Goal: Task Accomplishment & Management: Manage account settings

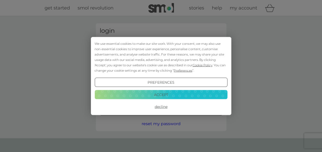
click at [173, 110] on button "Decline" at bounding box center [161, 106] width 133 height 9
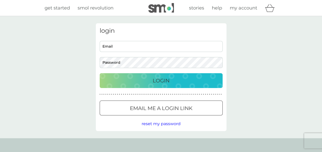
click at [168, 108] on div at bounding box center [161, 108] width 18 height 5
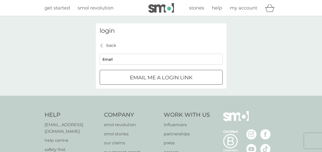
click at [155, 78] on div "submit" at bounding box center [161, 77] width 18 height 5
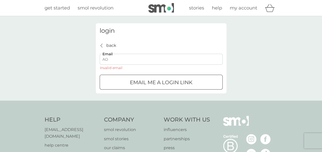
type input "[EMAIL_ADDRESS][DOMAIN_NAME]"
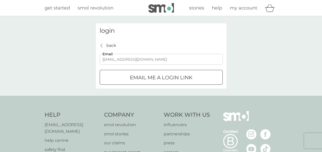
click at [133, 82] on button "Email me a login link" at bounding box center [161, 77] width 123 height 15
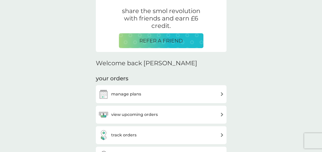
scroll to position [126, 0]
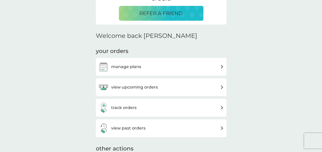
click at [218, 87] on div "view upcoming orders" at bounding box center [161, 87] width 126 height 10
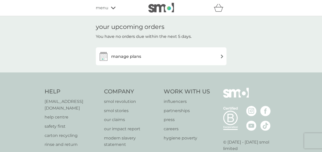
click at [219, 57] on div "manage plans" at bounding box center [161, 56] width 126 height 10
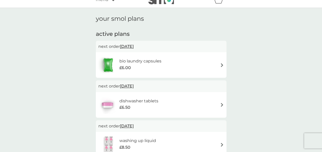
scroll to position [13, 0]
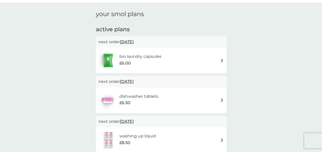
click at [220, 61] on img at bounding box center [222, 61] width 4 height 4
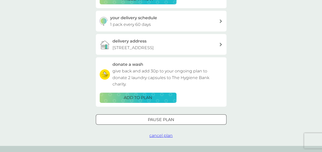
scroll to position [118, 0]
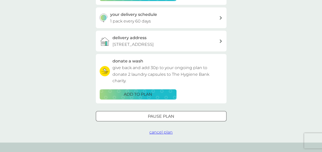
click at [175, 118] on div "Pause plan" at bounding box center [161, 116] width 130 height 7
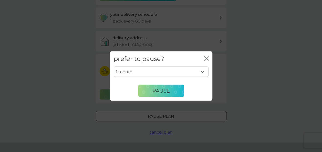
click at [202, 72] on select "1 month 2 months 3 months 4 months 5 months 6 months" at bounding box center [161, 71] width 95 height 11
select select "6"
click at [114, 66] on select "1 month 2 months 3 months 4 months 5 months 6 months" at bounding box center [161, 71] width 95 height 11
click at [158, 92] on span "Pause" at bounding box center [160, 91] width 17 height 6
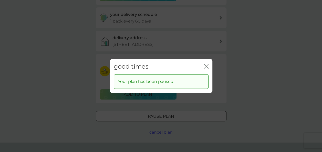
click at [206, 65] on icon "close" at bounding box center [206, 66] width 5 height 5
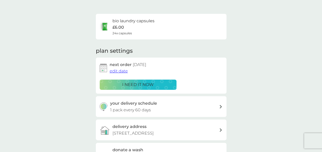
scroll to position [0, 0]
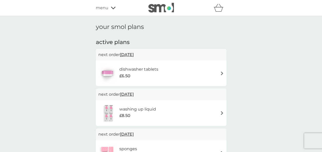
scroll to position [13, 0]
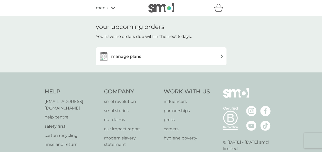
click at [222, 58] on img at bounding box center [222, 57] width 4 height 4
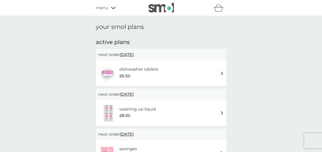
click at [222, 74] on img at bounding box center [222, 73] width 4 height 4
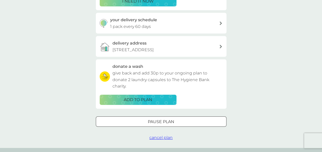
scroll to position [113, 0]
click at [178, 120] on div "Pause plan" at bounding box center [161, 121] width 130 height 7
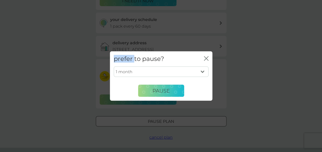
click at [178, 120] on div "prefer to pause? close 1 month 2 months 3 months 4 months 5 months 6 months Pau…" at bounding box center [161, 76] width 322 height 152
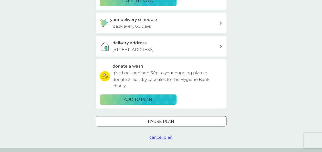
click at [178, 120] on div "Pause plan" at bounding box center [161, 121] width 130 height 7
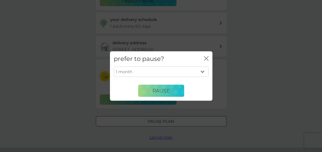
click at [202, 72] on select "1 month 2 months 3 months 4 months 5 months 6 months" at bounding box center [161, 71] width 95 height 11
select select "6"
click at [114, 66] on select "1 month 2 months 3 months 4 months 5 months 6 months" at bounding box center [161, 71] width 95 height 11
click at [152, 88] on span "Pause" at bounding box center [160, 91] width 17 height 6
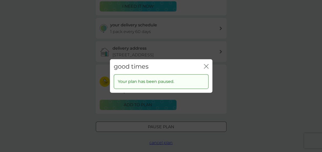
scroll to position [107, 0]
click at [204, 66] on icon "close" at bounding box center [206, 66] width 5 height 5
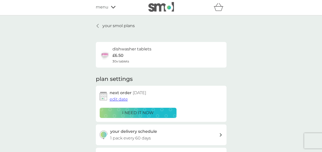
scroll to position [0, 0]
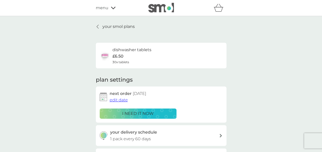
click at [99, 29] on link "your smol plans" at bounding box center [115, 26] width 39 height 7
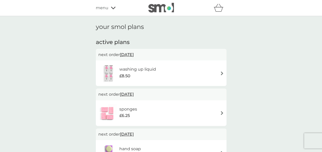
click at [160, 74] on div "washing up liquid £8.50" at bounding box center [140, 73] width 42 height 14
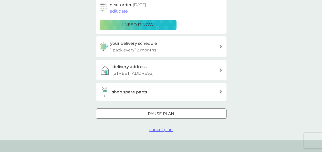
scroll to position [89, 0]
click at [158, 115] on div at bounding box center [161, 113] width 18 height 5
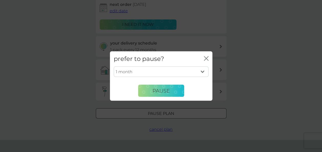
click at [203, 71] on select "1 month 2 months 3 months 4 months 5 months 6 months" at bounding box center [161, 71] width 95 height 11
select select "6"
click at [114, 66] on select "1 month 2 months 3 months 4 months 5 months 6 months" at bounding box center [161, 71] width 95 height 11
click at [161, 94] on button "Pause" at bounding box center [161, 91] width 46 height 12
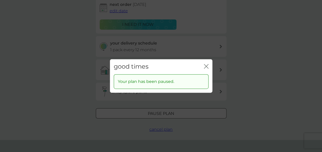
click at [173, 87] on div "Your plan has been paused." at bounding box center [161, 81] width 95 height 15
click at [207, 65] on icon "close" at bounding box center [206, 66] width 5 height 5
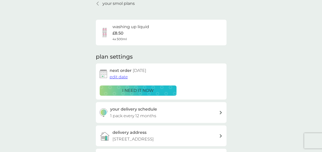
scroll to position [0, 0]
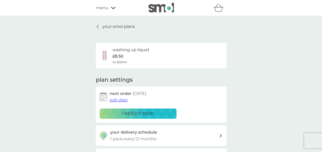
click at [108, 33] on div "your smol plans washing up liquid £8.50 4x 500ml plan settings next order 2 Aug…" at bounding box center [161, 122] width 131 height 199
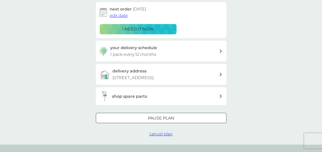
scroll to position [85, 0]
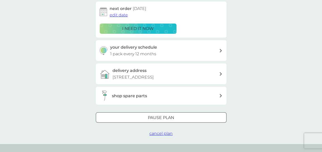
click at [135, 117] on div "Pause plan" at bounding box center [161, 118] width 130 height 7
select select "6"
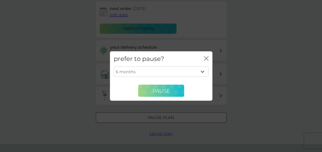
click at [169, 91] on span "Pause" at bounding box center [160, 91] width 17 height 6
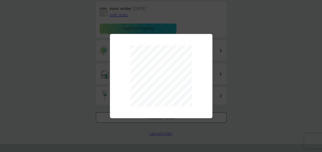
click at [209, 39] on div at bounding box center [161, 76] width 102 height 84
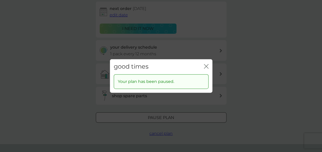
click at [209, 39] on div "good times close Your plan has been paused." at bounding box center [161, 76] width 322 height 152
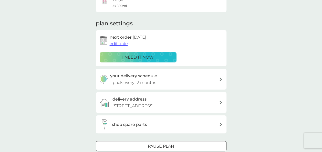
scroll to position [20, 0]
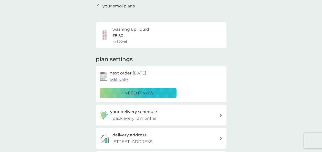
click at [97, 6] on icon at bounding box center [98, 6] width 2 height 4
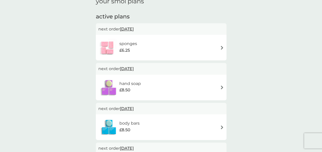
scroll to position [25, 0]
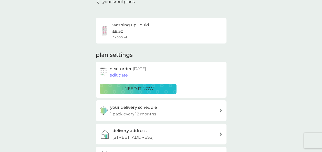
scroll to position [20, 0]
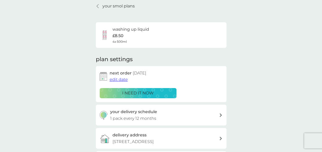
click at [98, 7] on icon at bounding box center [98, 6] width 2 height 4
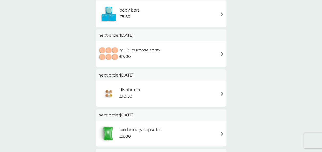
scroll to position [140, 0]
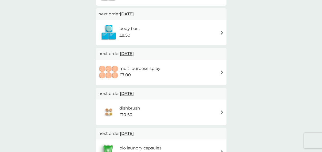
click at [141, 59] on div "next order 1 May 2026" at bounding box center [161, 54] width 131 height 12
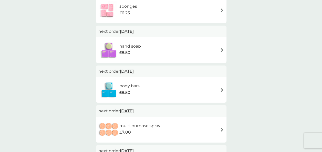
scroll to position [55, 0]
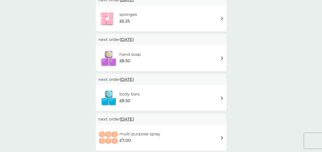
click at [144, 65] on div "hand soap £8.50" at bounding box center [132, 58] width 27 height 14
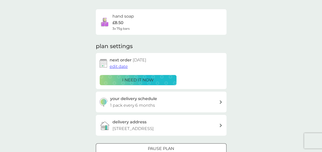
scroll to position [34, 0]
